Goal: Task Accomplishment & Management: Manage account settings

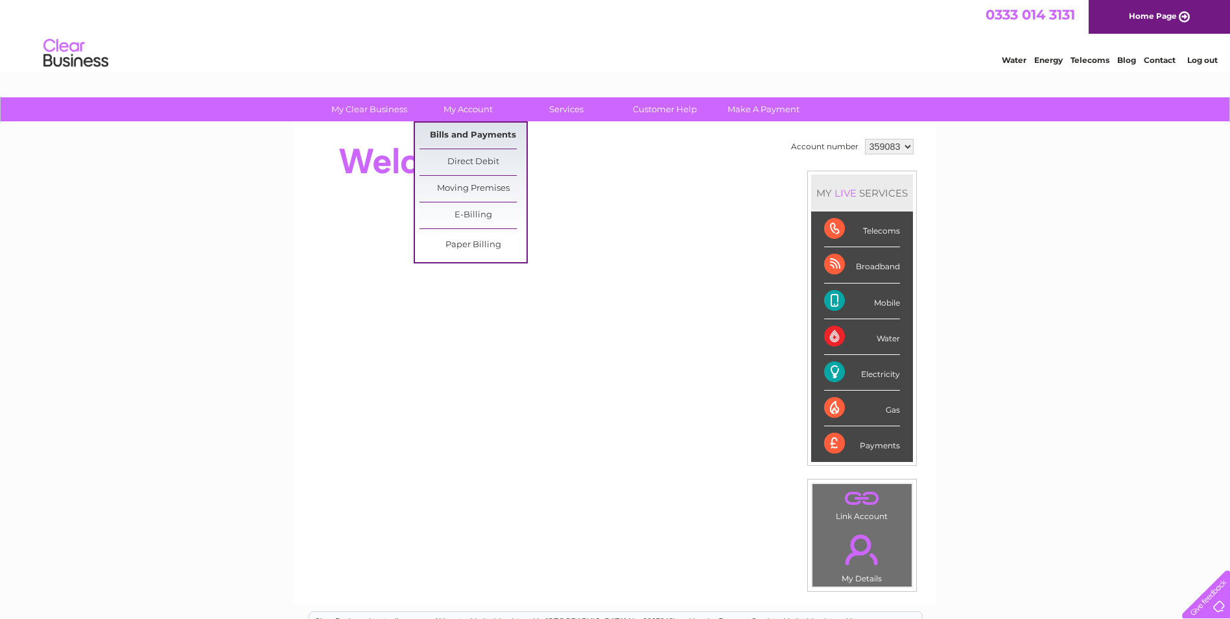
click at [469, 137] on link "Bills and Payments" at bounding box center [473, 136] width 107 height 26
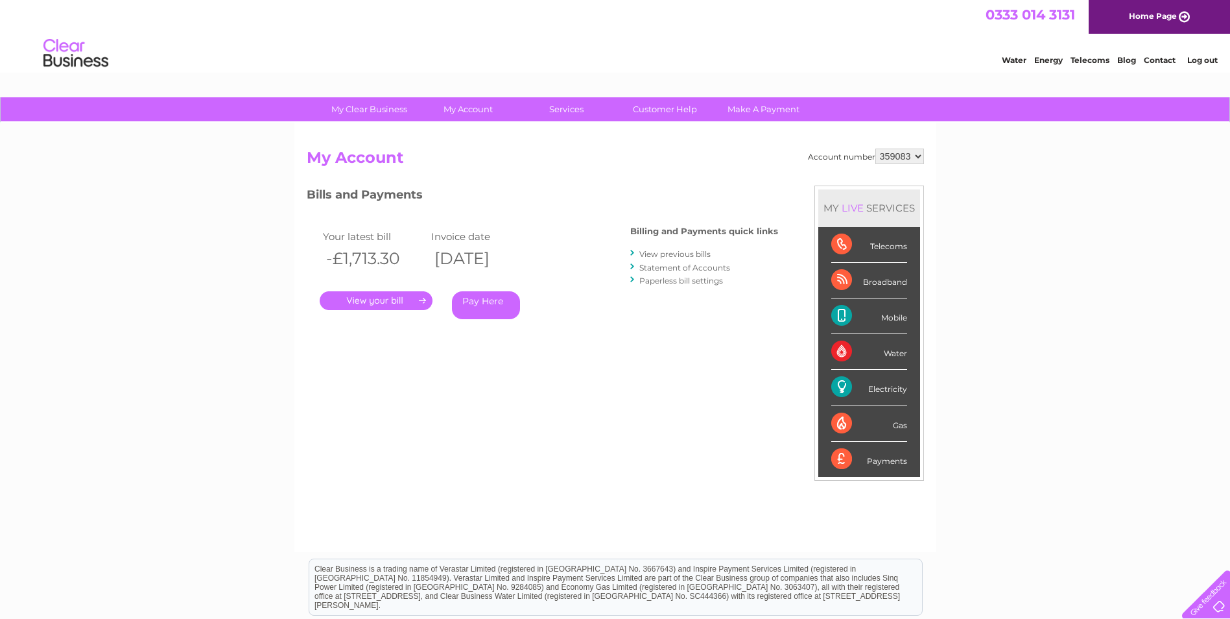
click at [421, 303] on link "." at bounding box center [376, 300] width 113 height 19
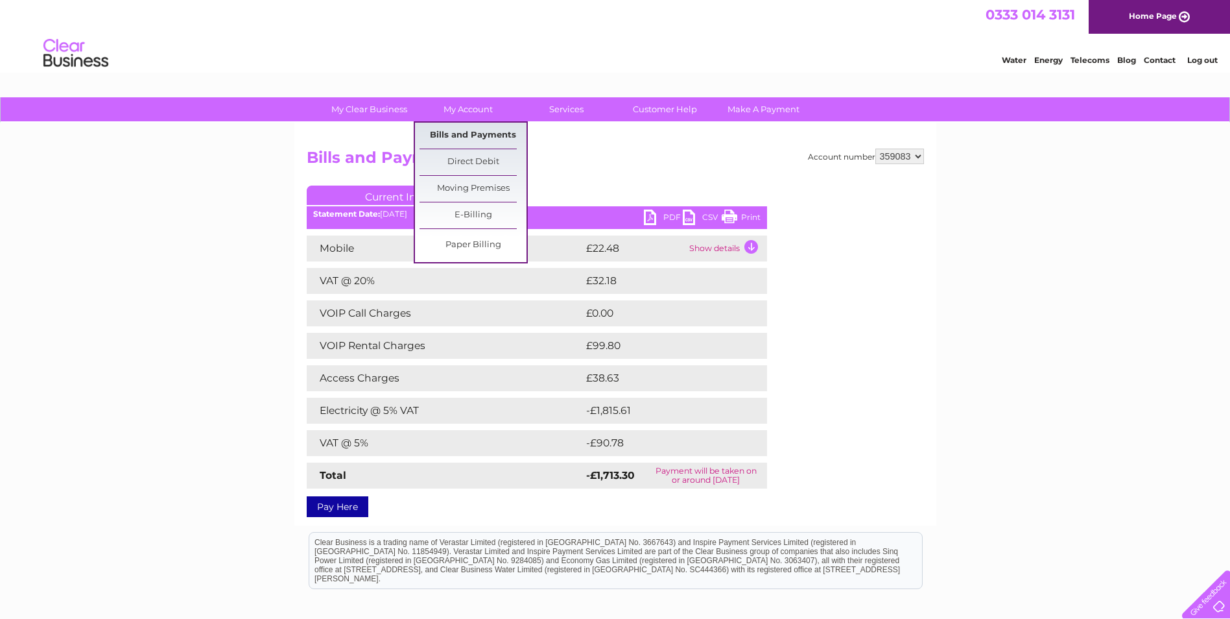
click at [480, 134] on link "Bills and Payments" at bounding box center [473, 136] width 107 height 26
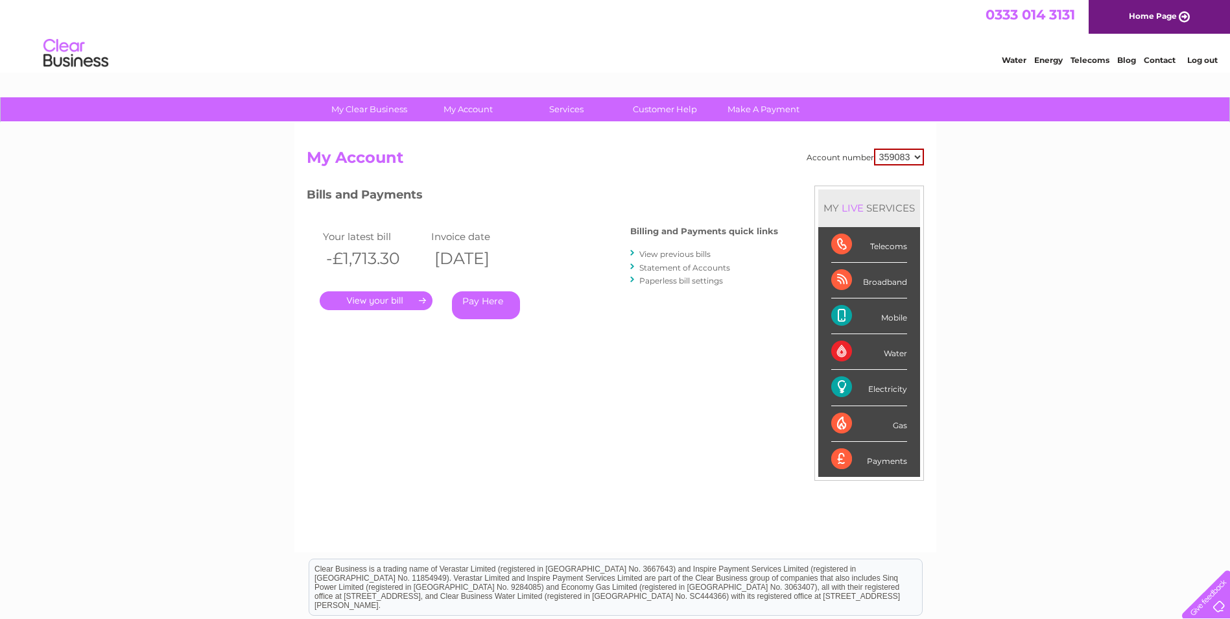
click at [648, 253] on link "View previous bills" at bounding box center [674, 254] width 71 height 10
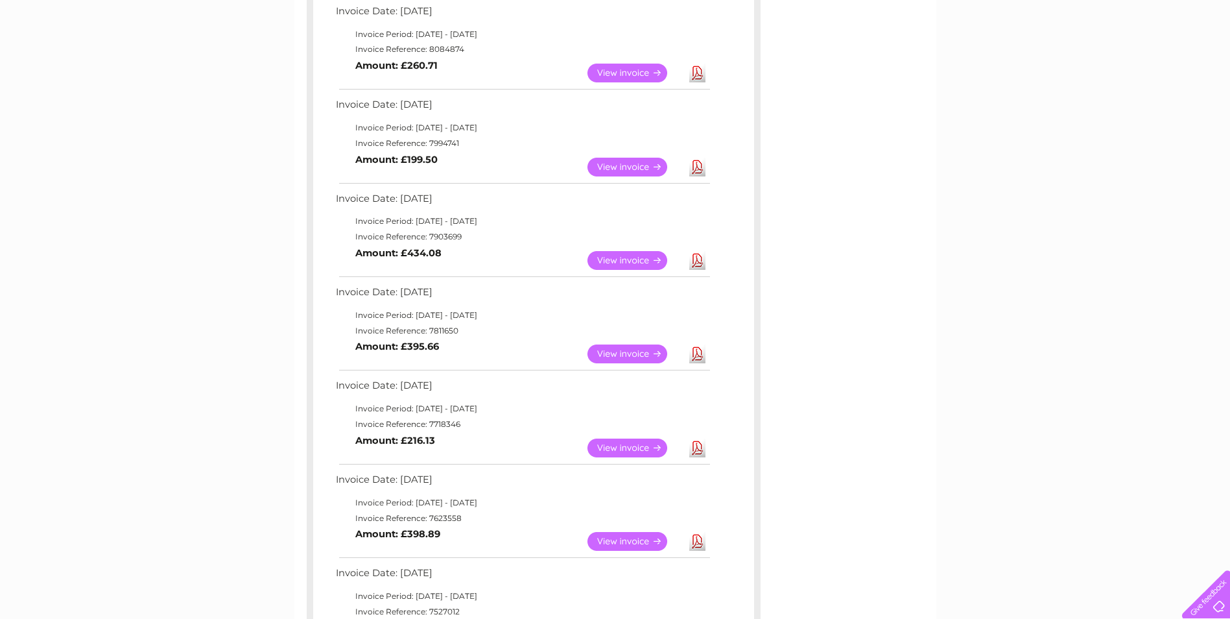
scroll to position [259, 0]
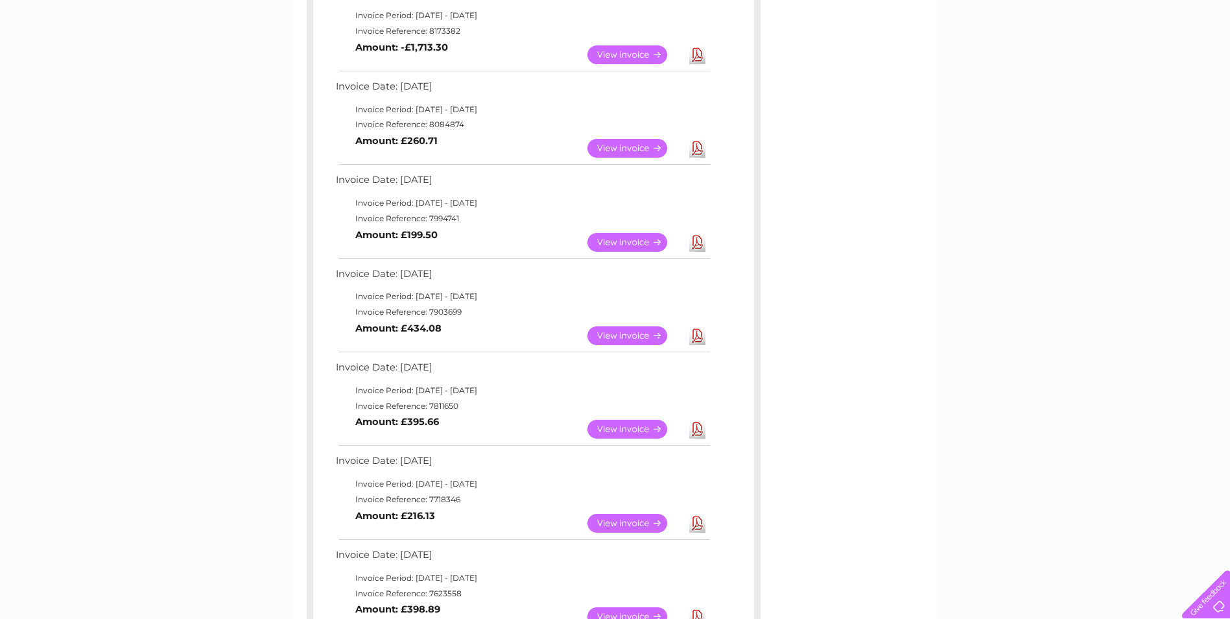
click at [606, 336] on link "View" at bounding box center [634, 335] width 95 height 19
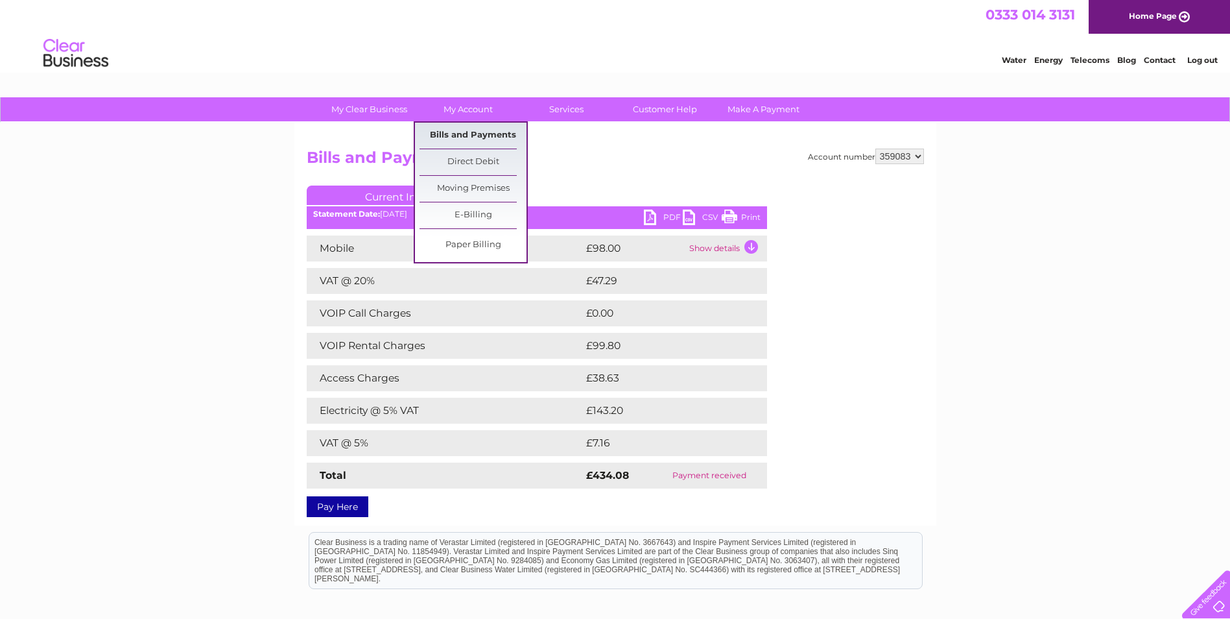
click at [460, 132] on link "Bills and Payments" at bounding box center [473, 136] width 107 height 26
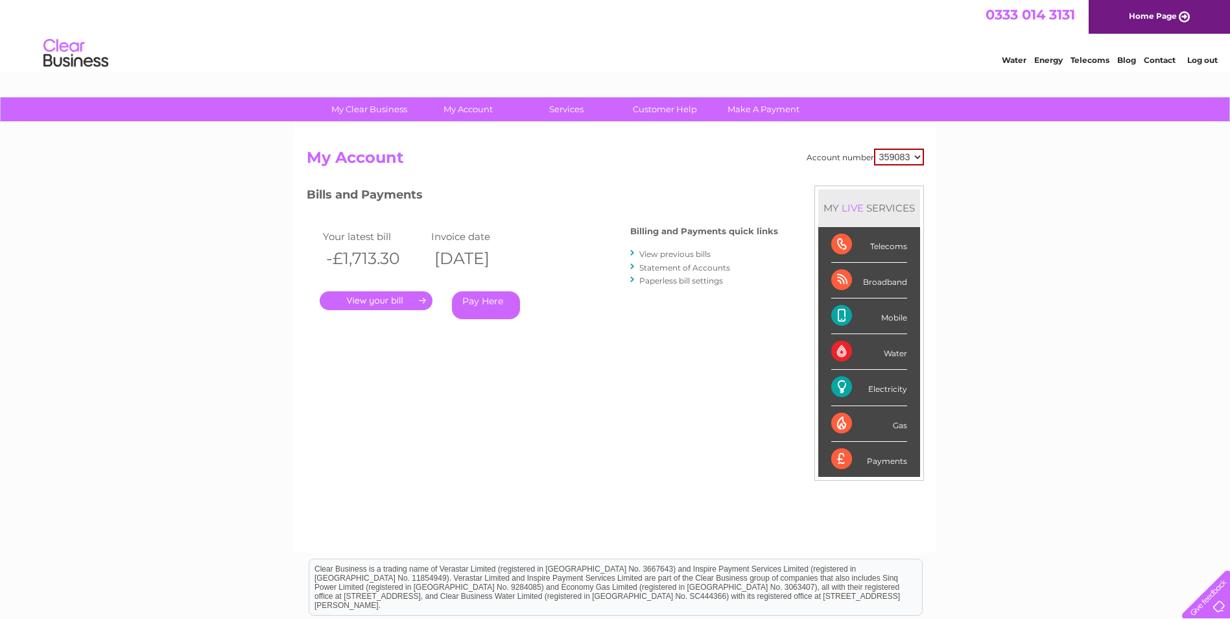
click at [398, 320] on div "Your latest bill Invoice date -£1,713.30 [DATE] . Pay Here" at bounding box center [449, 276] width 285 height 123
click at [202, 76] on html "0333 014 3131 Home Page Water Energy Telecoms Blog Contact Log out" at bounding box center [615, 38] width 1230 height 76
